Goal: Use online tool/utility: Use online tool/utility

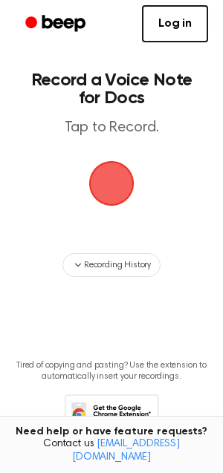
click at [111, 171] on span "button" at bounding box center [111, 183] width 45 height 45
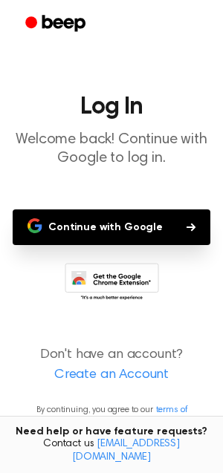
click at [122, 226] on button "Continue with Google" at bounding box center [111, 227] width 197 height 36
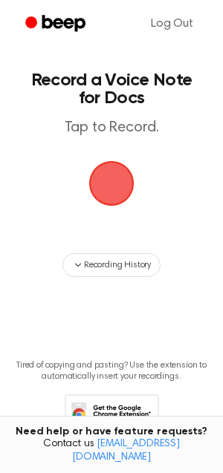
click at [118, 168] on span "button" at bounding box center [111, 183] width 50 height 50
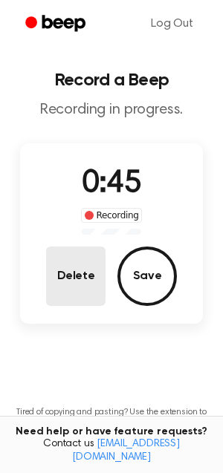
click at [87, 286] on button "Delete" at bounding box center [75, 275] width 59 height 59
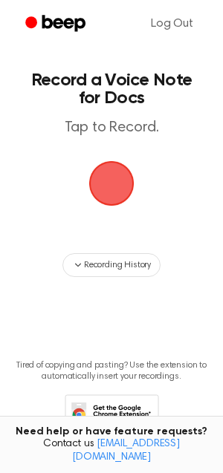
click at [100, 186] on span "button" at bounding box center [111, 183] width 45 height 45
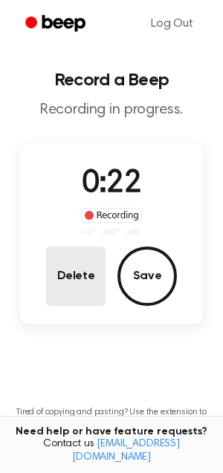
click at [101, 271] on button "Delete" at bounding box center [75, 275] width 59 height 59
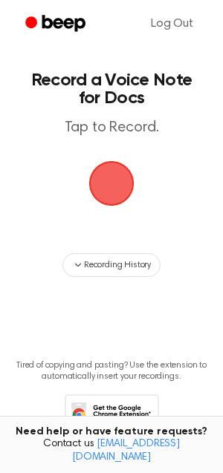
click at [122, 192] on span "button" at bounding box center [111, 183] width 55 height 55
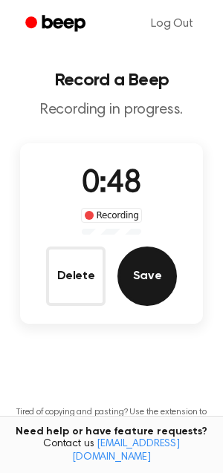
click at [134, 280] on button "Save" at bounding box center [146, 275] width 59 height 59
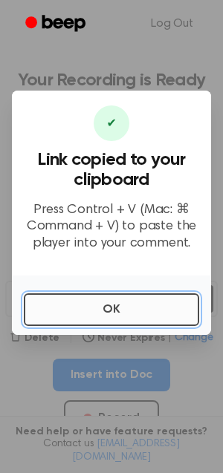
click at [150, 310] on button "OK" at bounding box center [111, 309] width 175 height 33
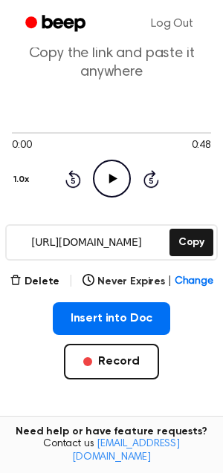
scroll to position [145, 0]
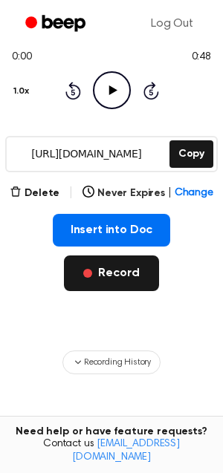
click at [90, 275] on span "button" at bounding box center [87, 273] width 9 height 9
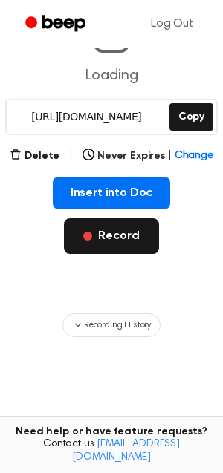
scroll to position [0, 0]
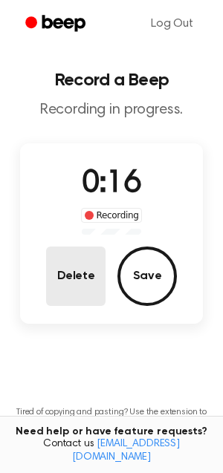
click at [51, 284] on button "Delete" at bounding box center [75, 275] width 59 height 59
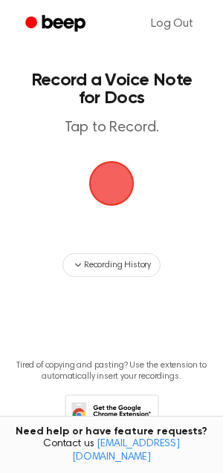
click at [94, 183] on span "button" at bounding box center [111, 183] width 50 height 50
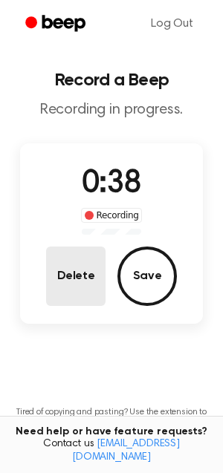
click at [62, 272] on button "Delete" at bounding box center [75, 275] width 59 height 59
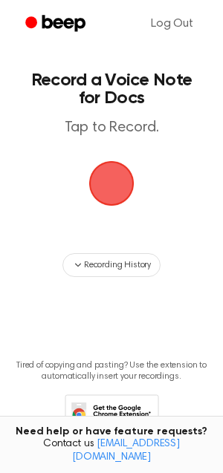
click at [115, 194] on span "button" at bounding box center [111, 183] width 50 height 50
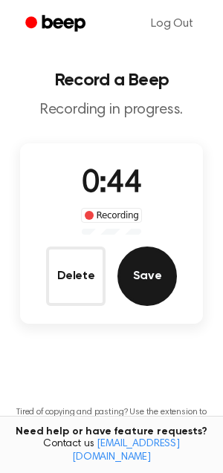
click at [139, 252] on button "Save" at bounding box center [146, 275] width 59 height 59
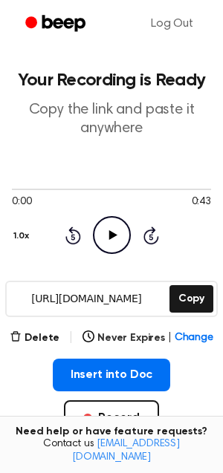
click at [110, 231] on icon "Play Audio" at bounding box center [112, 235] width 38 height 38
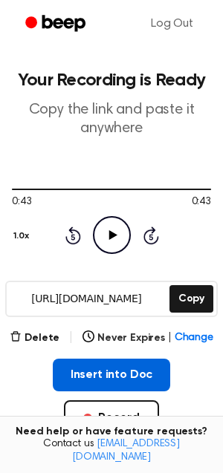
click at [74, 370] on button "Insert into Doc" at bounding box center [112, 375] width 118 height 33
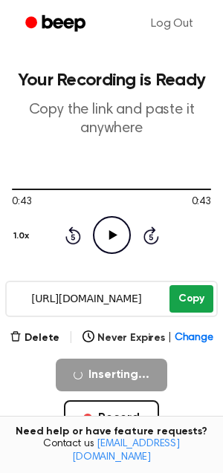
click at [200, 301] on button "Copy" at bounding box center [191, 298] width 44 height 27
